Goal: Information Seeking & Learning: Understand process/instructions

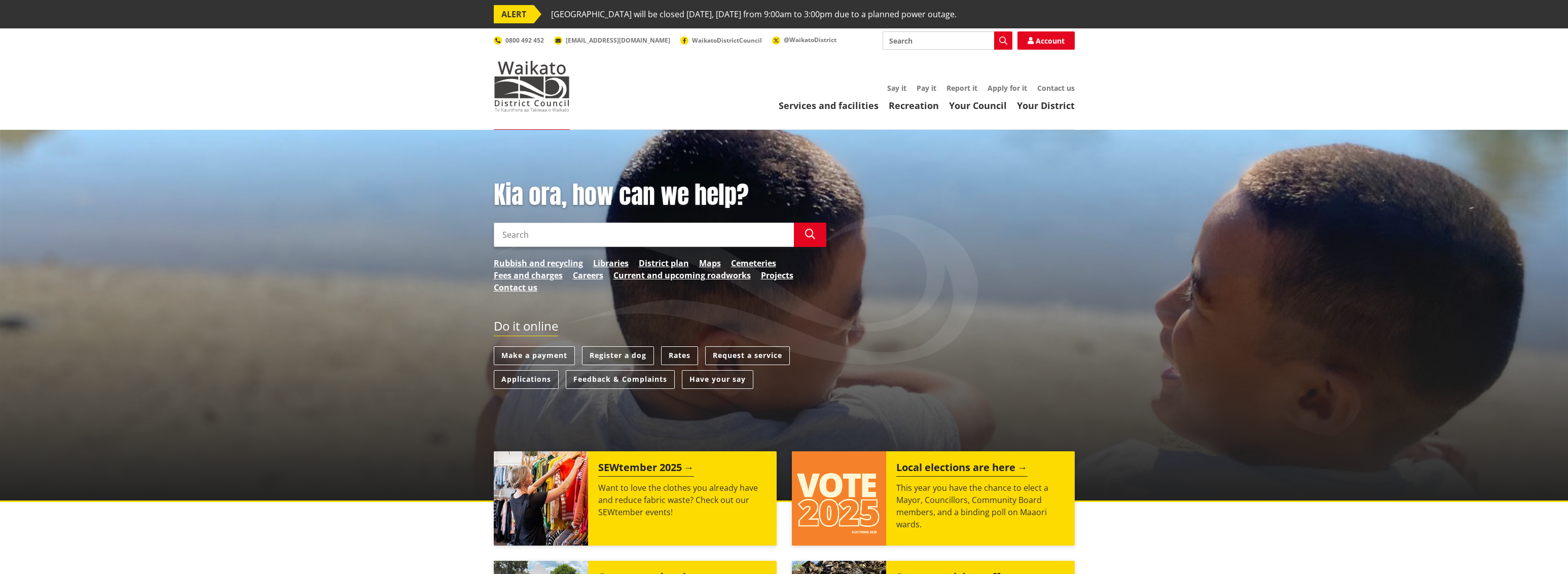
click at [543, 231] on input "Search" at bounding box center [644, 235] width 300 height 25
click at [812, 236] on icon "button" at bounding box center [810, 234] width 10 height 10
click at [577, 234] on input "forms for dogs" at bounding box center [644, 235] width 300 height 25
type input "forms for dogsvenue hire"
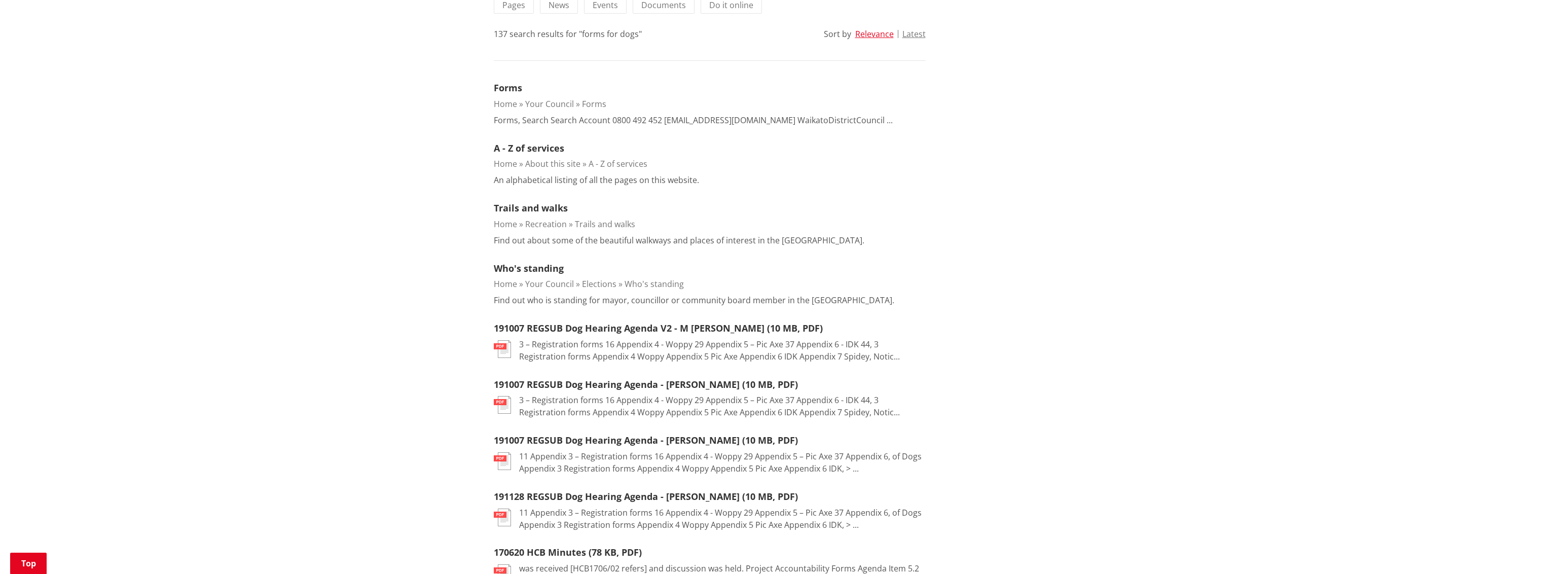
scroll to position [101, 0]
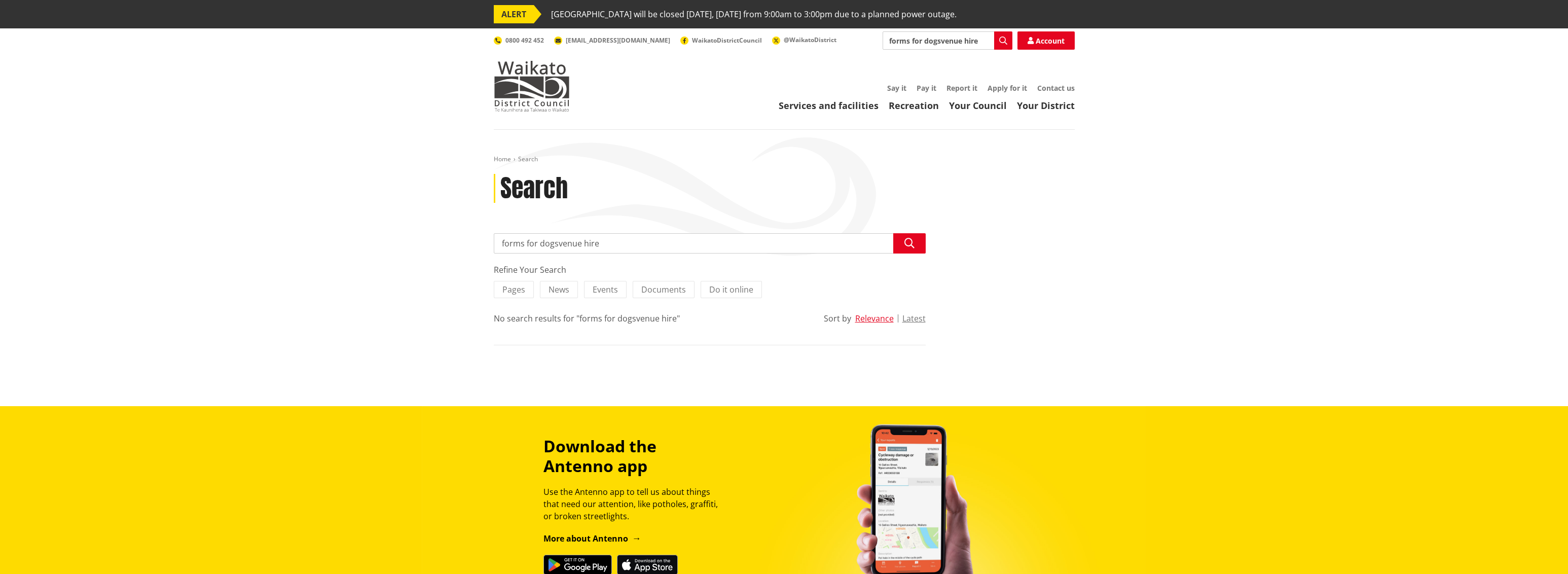
drag, startPoint x: 561, startPoint y: 241, endPoint x: 441, endPoint y: 243, distance: 120.0
click at [441, 243] on div "Home Search Search Search forms for dogsvenue hire Search Refine Your Search Pa…" at bounding box center [784, 268] width 1568 height 276
type input "venue hire"
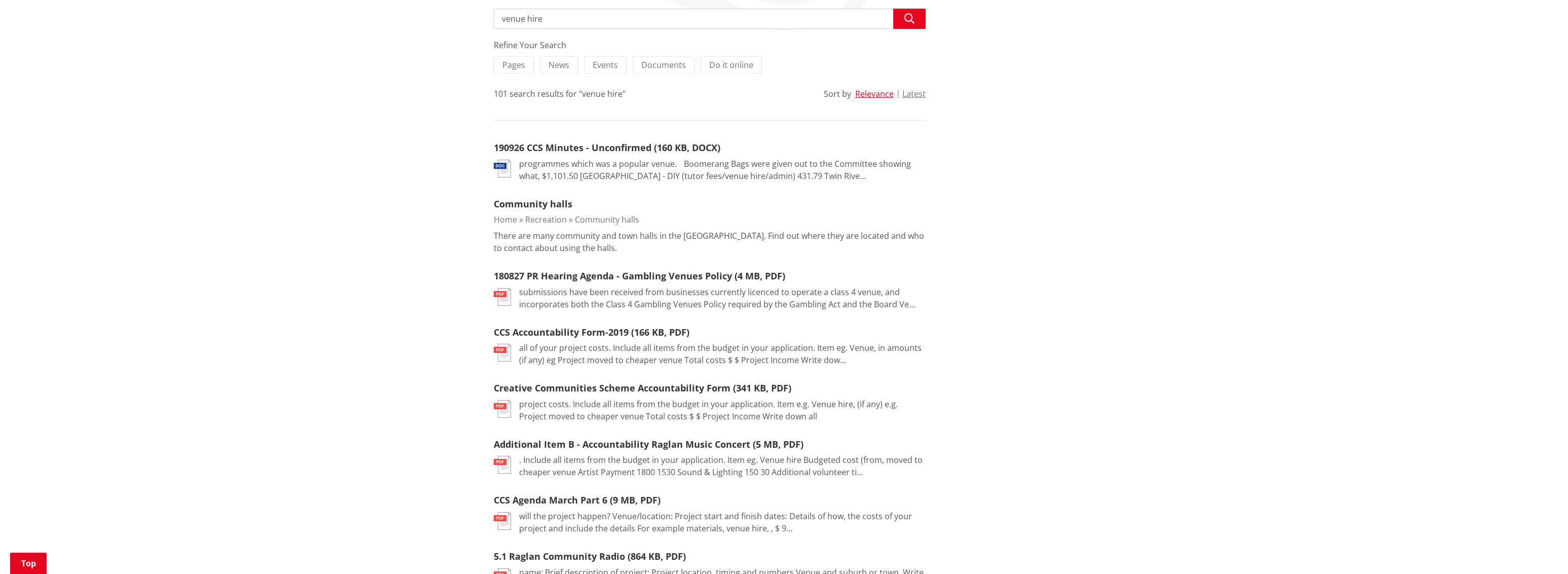
scroll to position [253, 0]
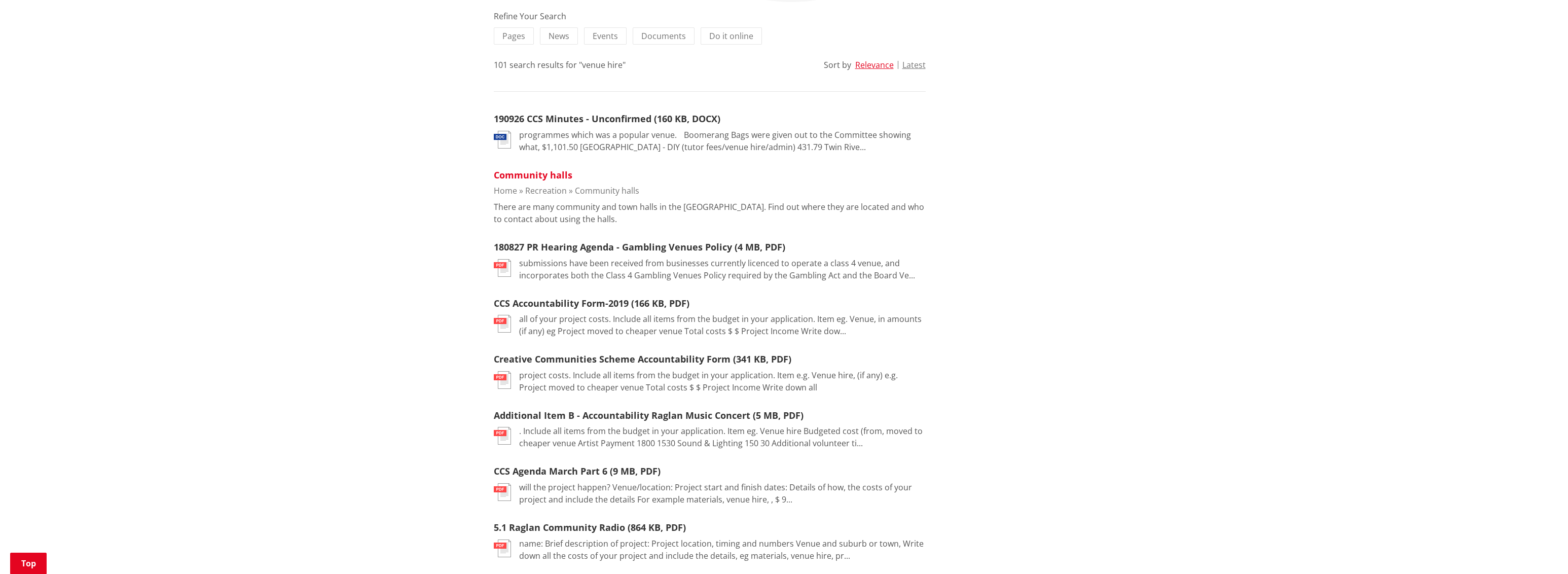
click at [544, 179] on link "Community halls" at bounding box center [534, 174] width 79 height 12
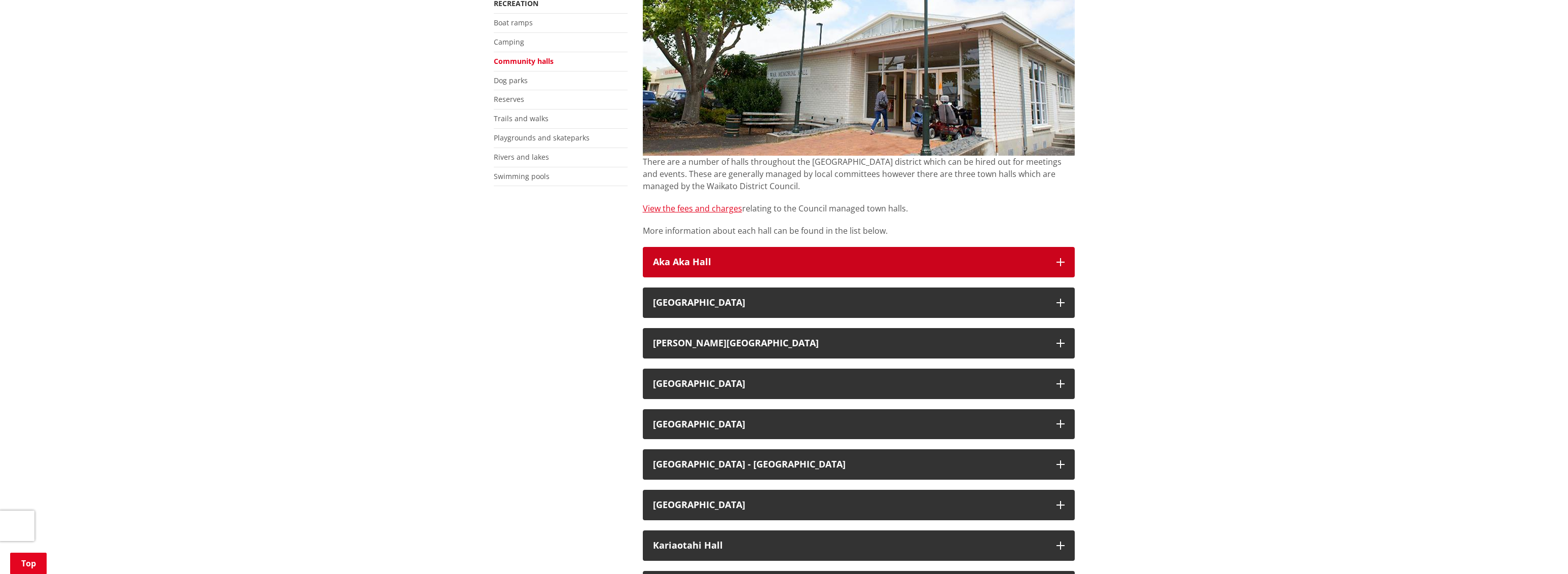
scroll to position [253, 0]
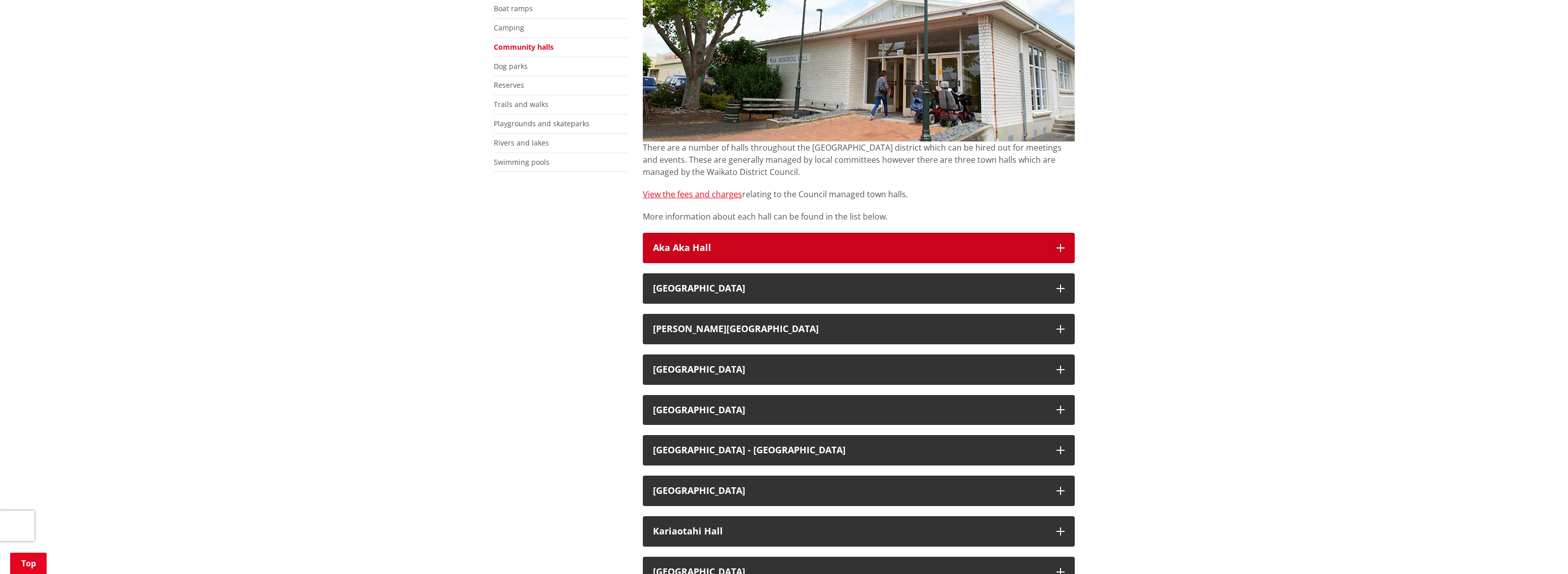
click at [706, 258] on button "Aka Aka Hall" at bounding box center [858, 248] width 432 height 30
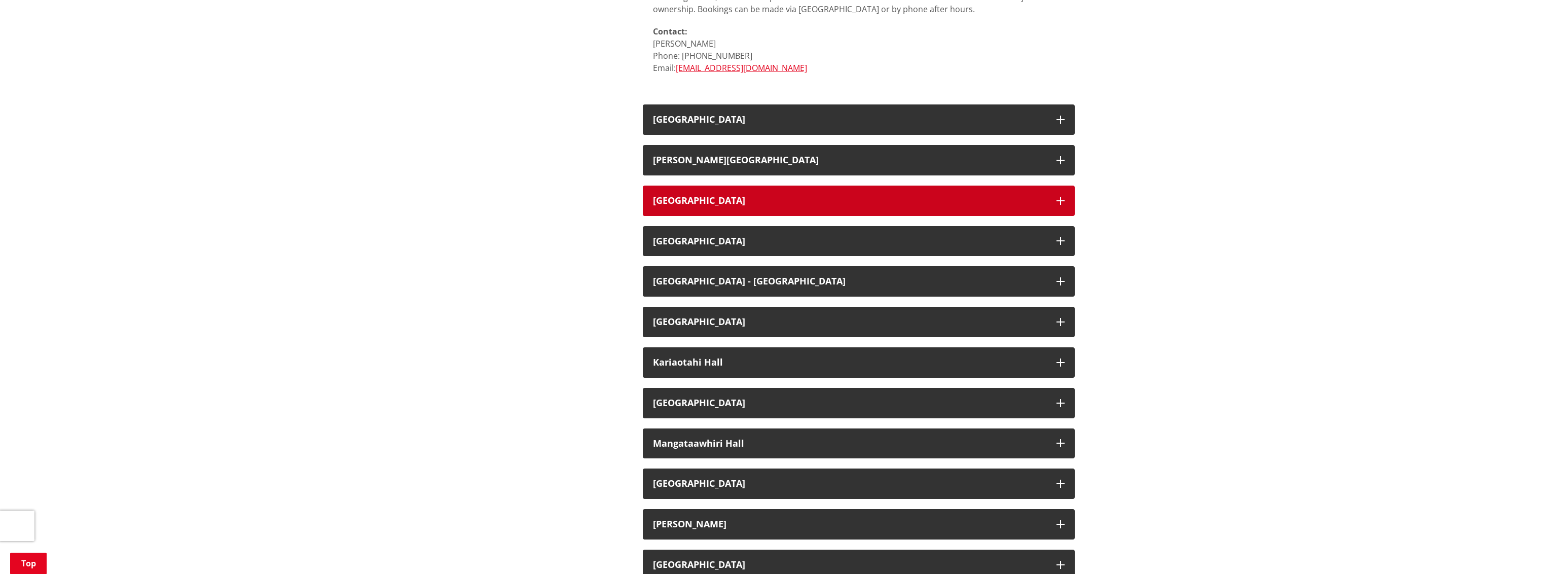
scroll to position [862, 0]
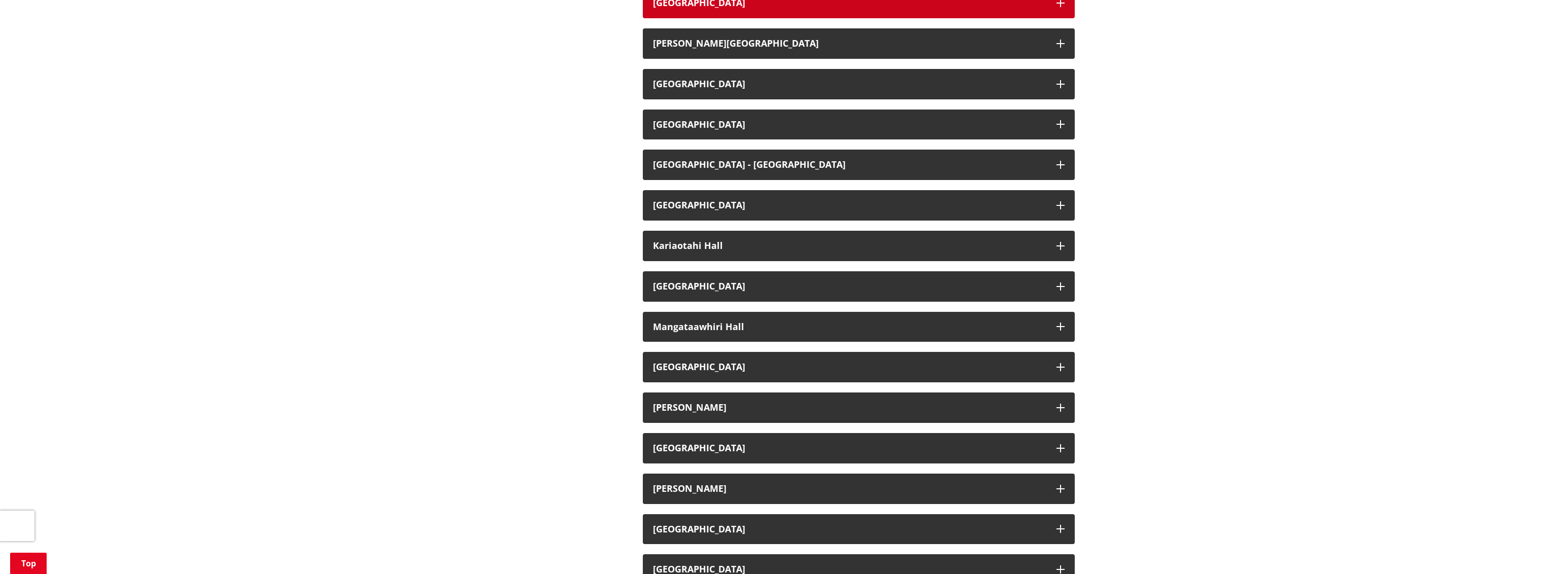
click at [696, 2] on h3 "Eureka Hall" at bounding box center [849, 3] width 394 height 10
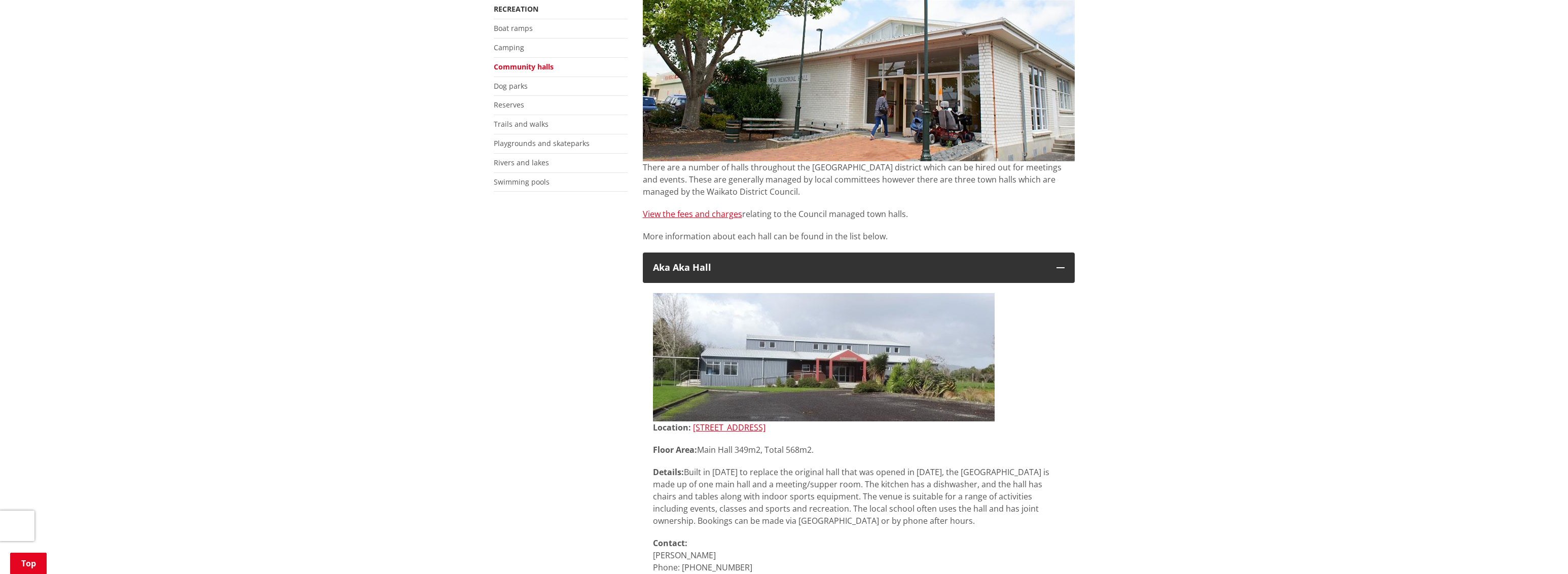
scroll to position [51, 0]
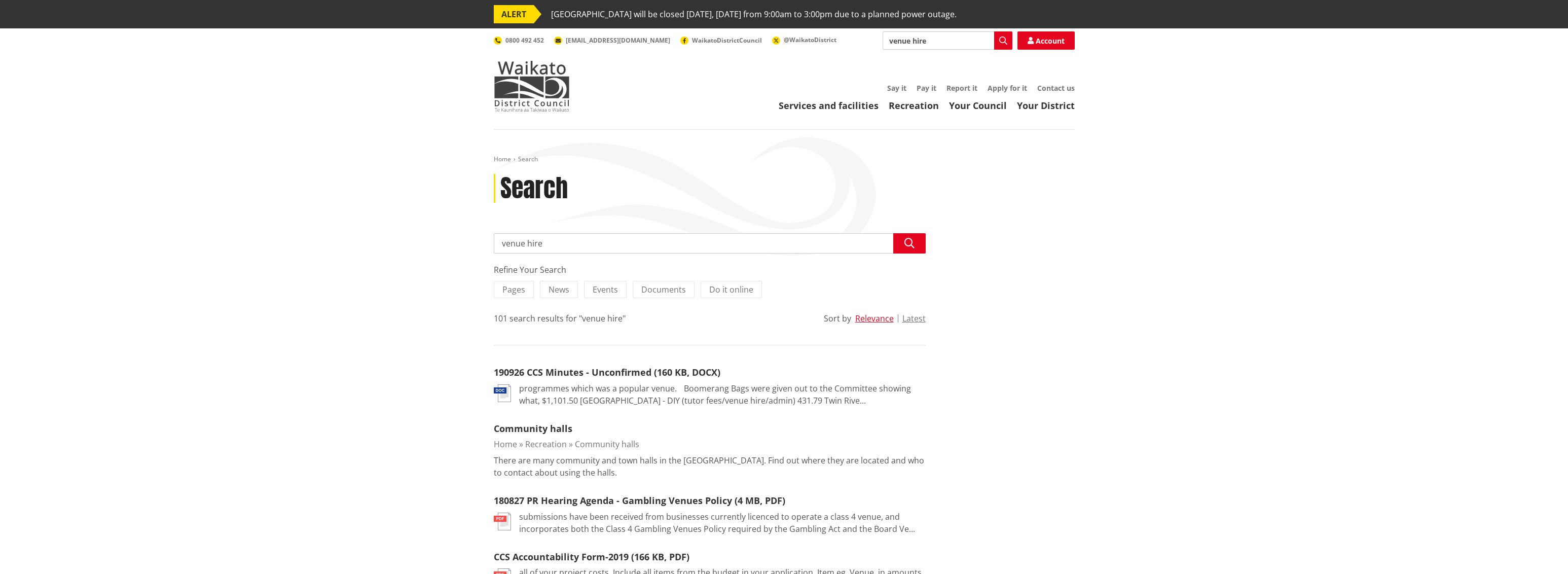
scroll to position [253, 0]
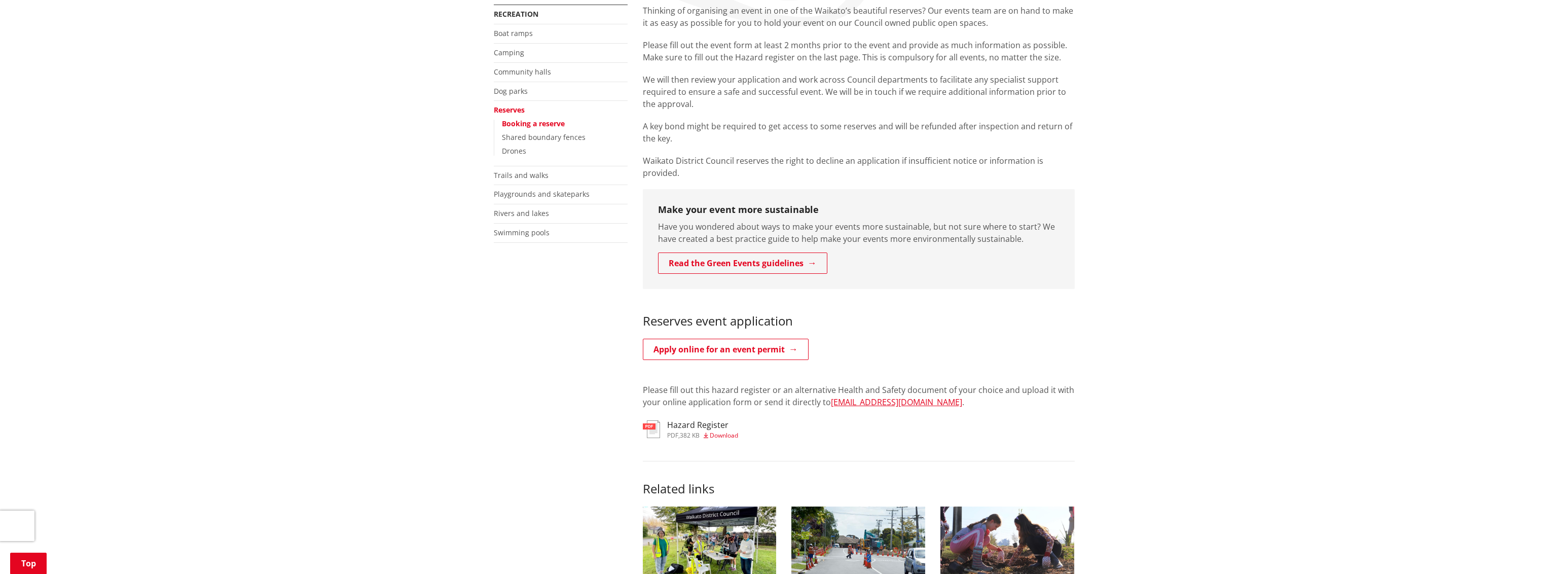
scroll to position [304, 0]
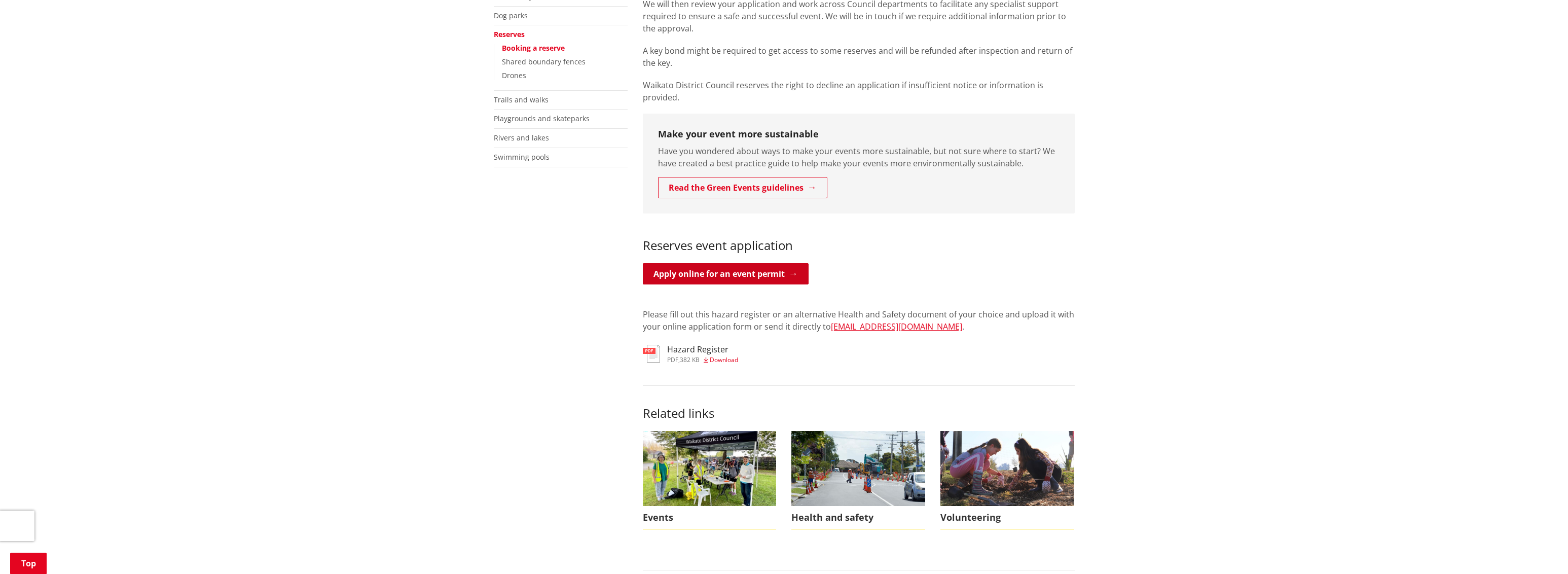
click at [699, 269] on link "Apply online for an event permit" at bounding box center [726, 274] width 166 height 21
